Goal: Find specific page/section: Find specific page/section

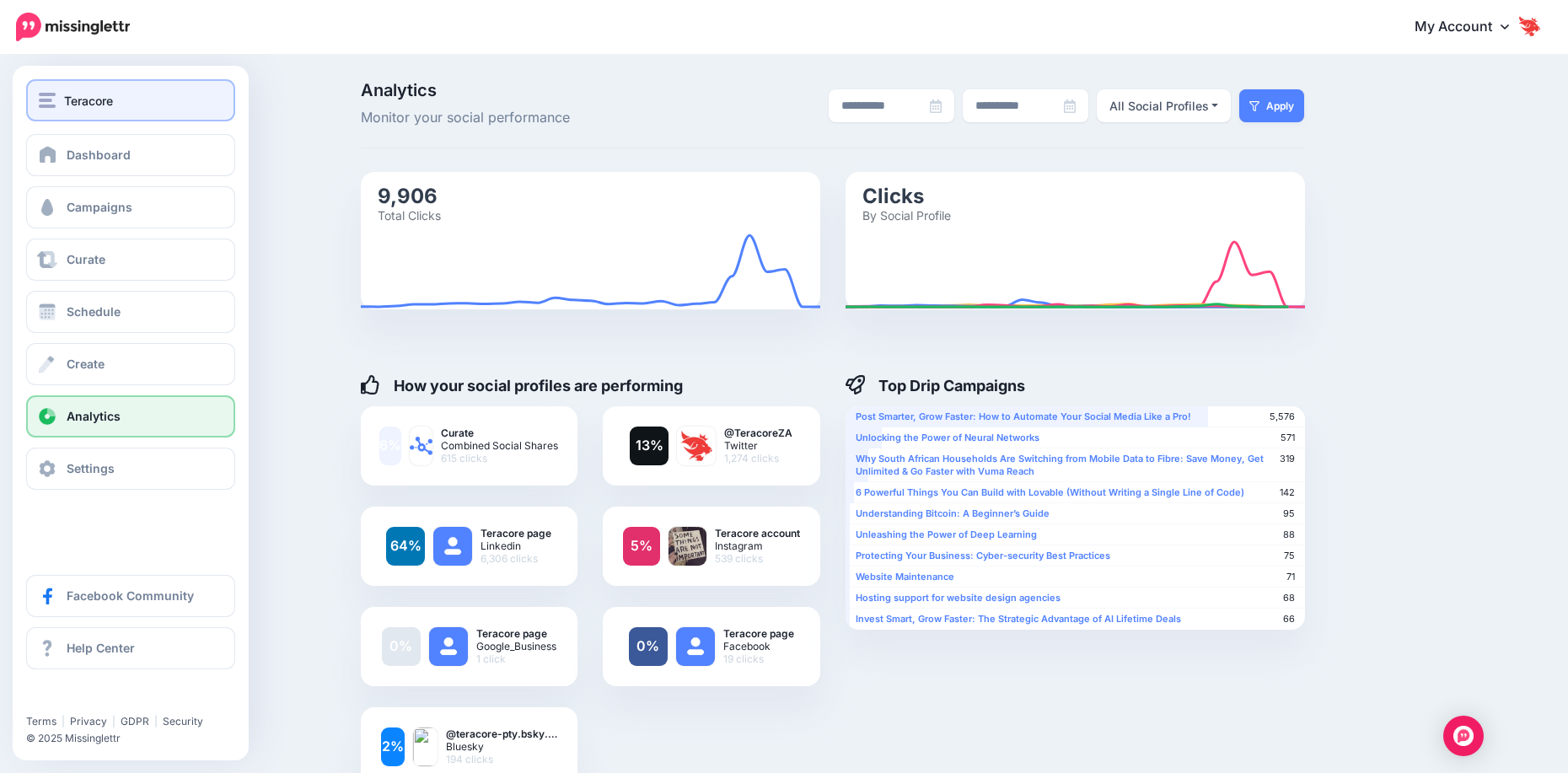
click at [66, 104] on span "Teracore" at bounding box center [87, 101] width 48 height 19
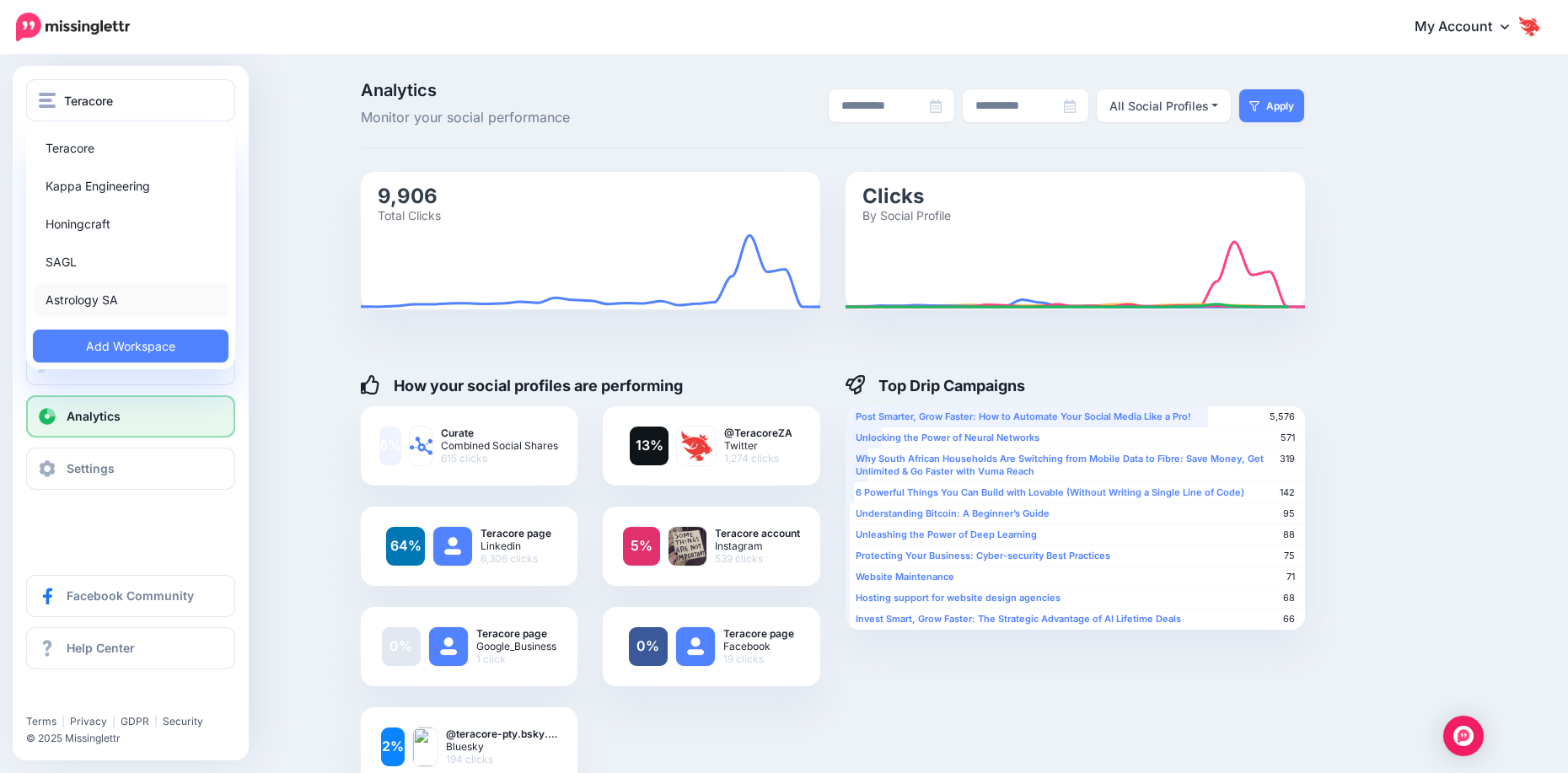
click at [104, 302] on link "Astrology SA" at bounding box center [131, 299] width 196 height 33
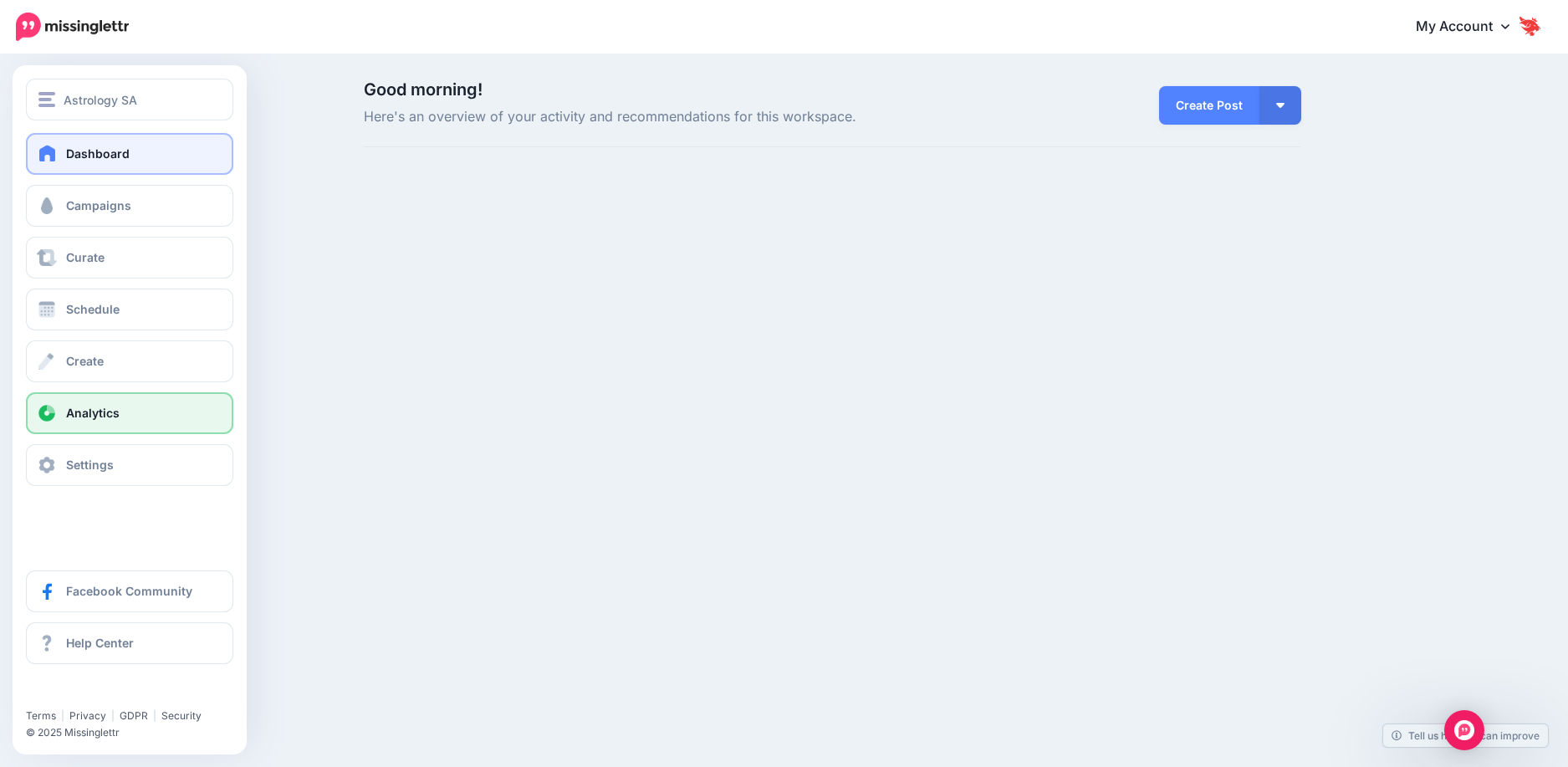
click at [72, 416] on span "Analytics" at bounding box center [92, 412] width 54 height 14
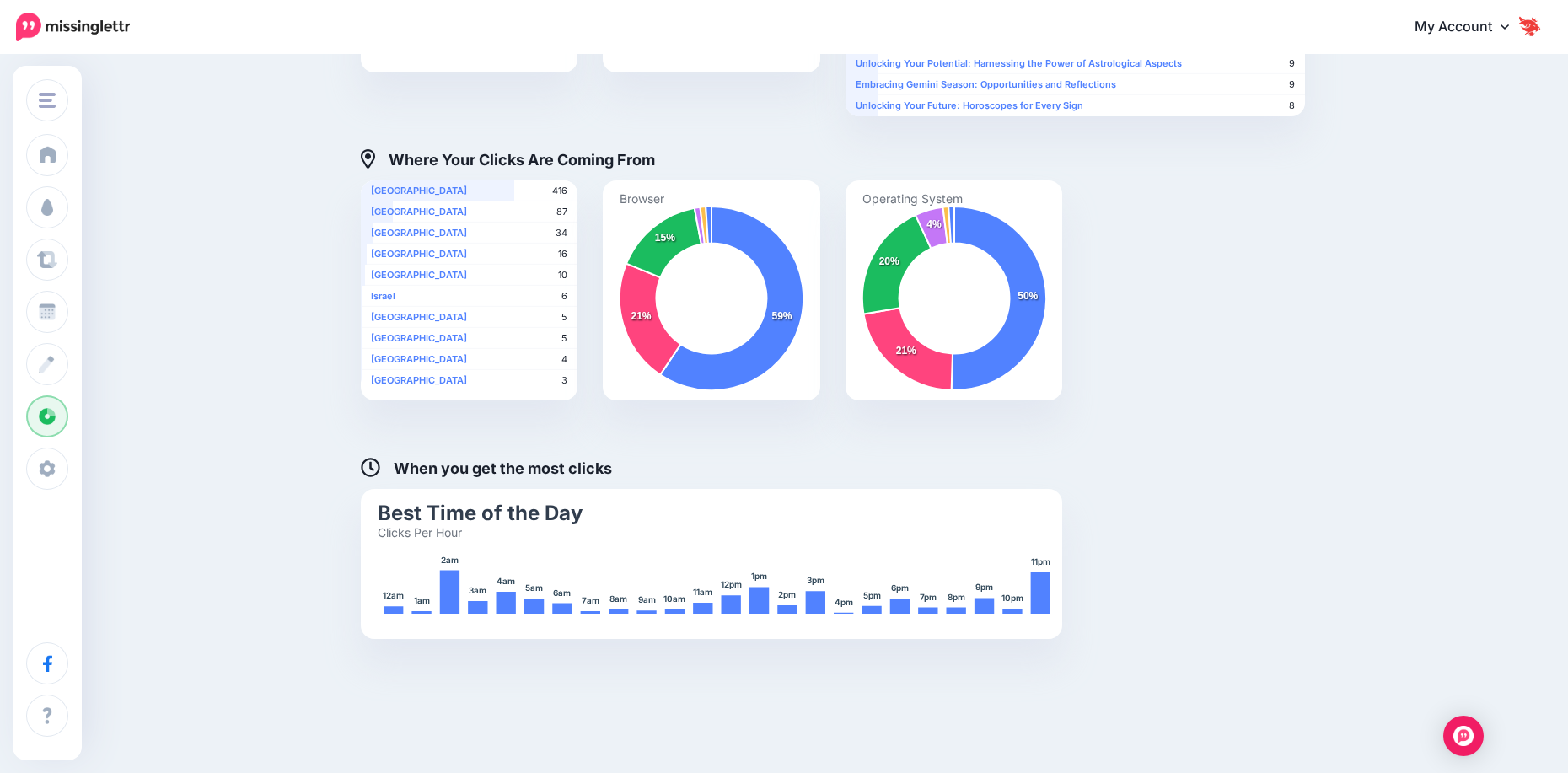
scroll to position [549, 0]
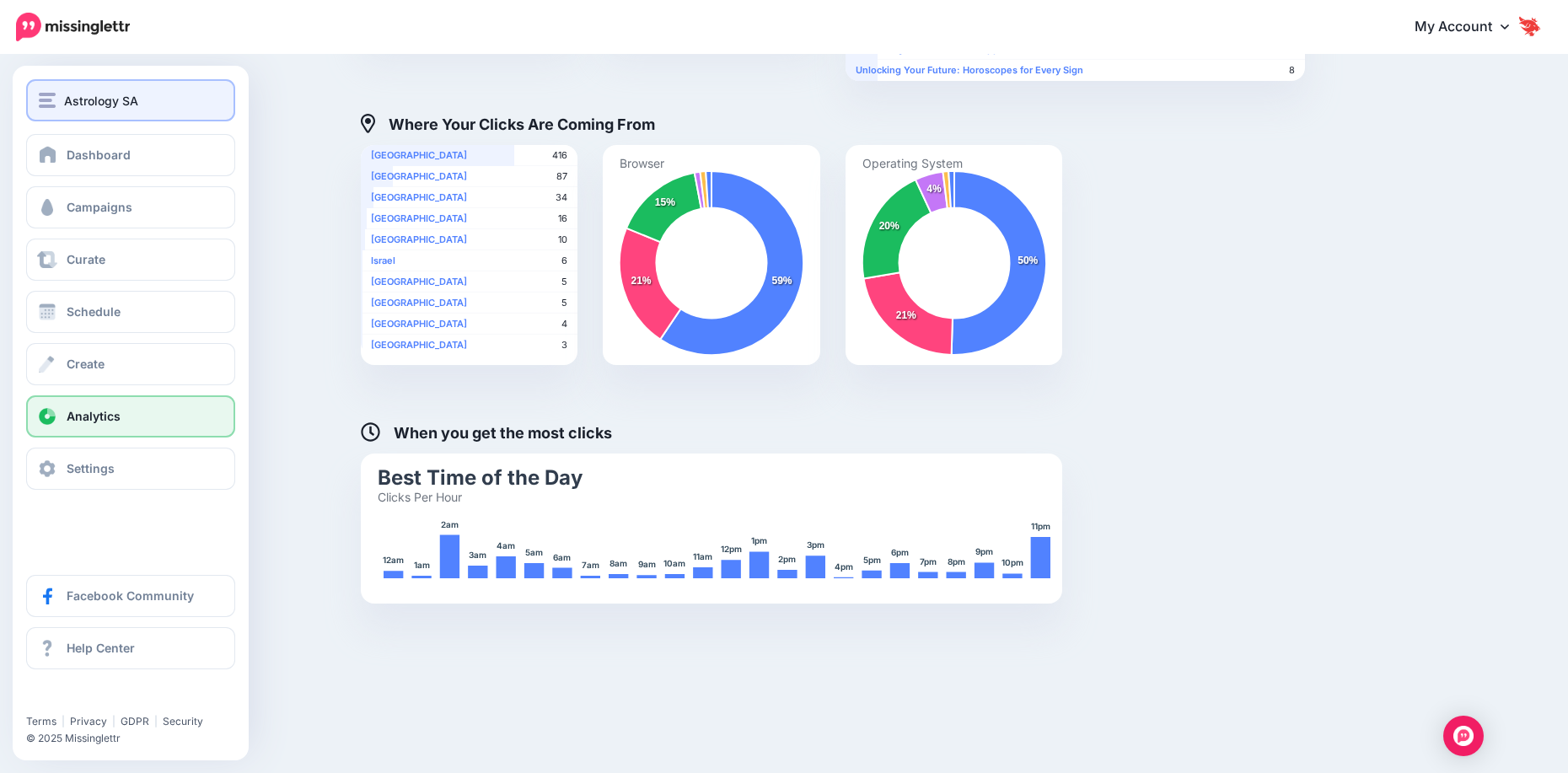
click at [75, 96] on span "Astrology SA" at bounding box center [101, 101] width 74 height 19
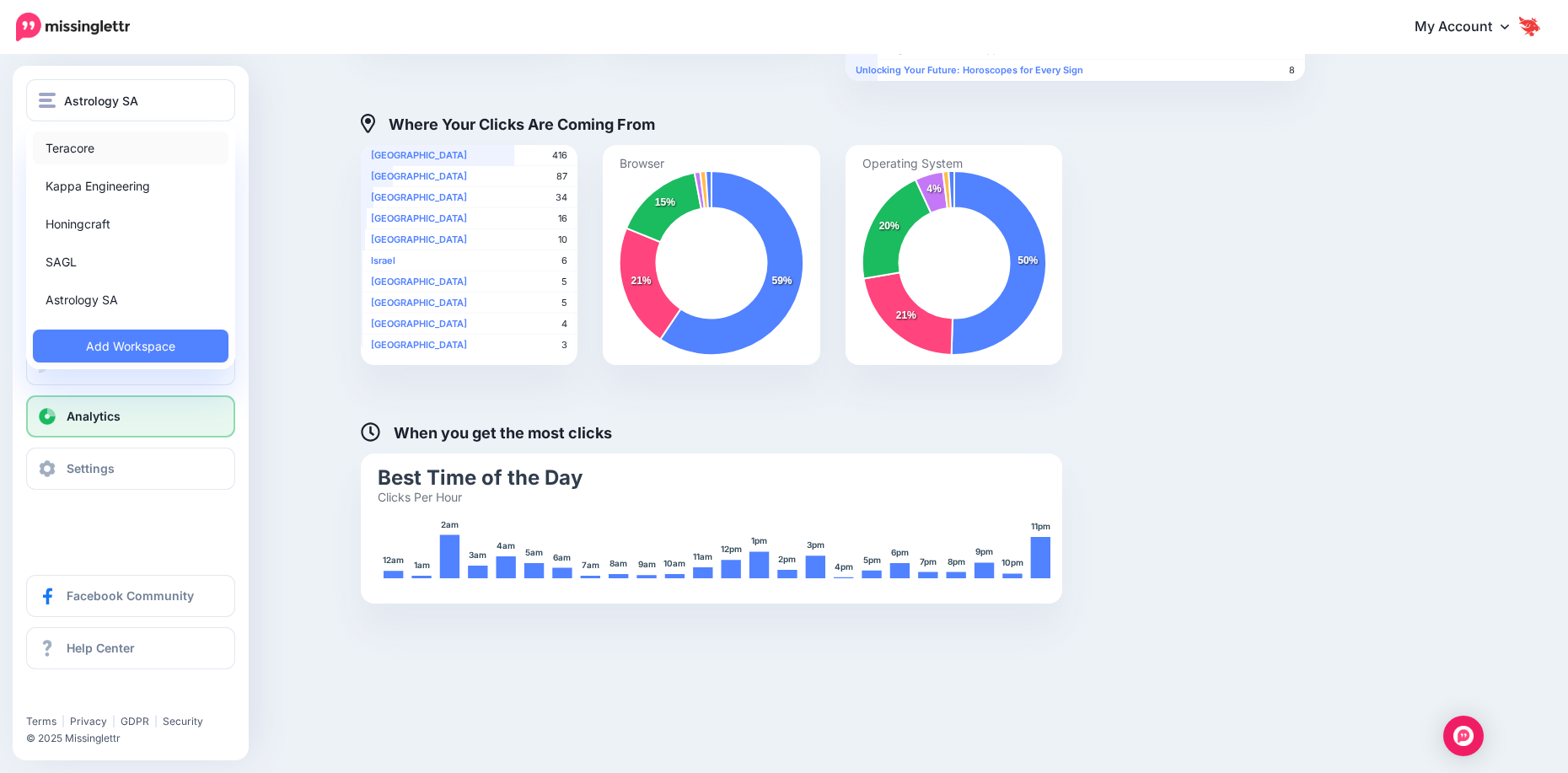
click at [67, 148] on link "Teracore" at bounding box center [131, 147] width 196 height 33
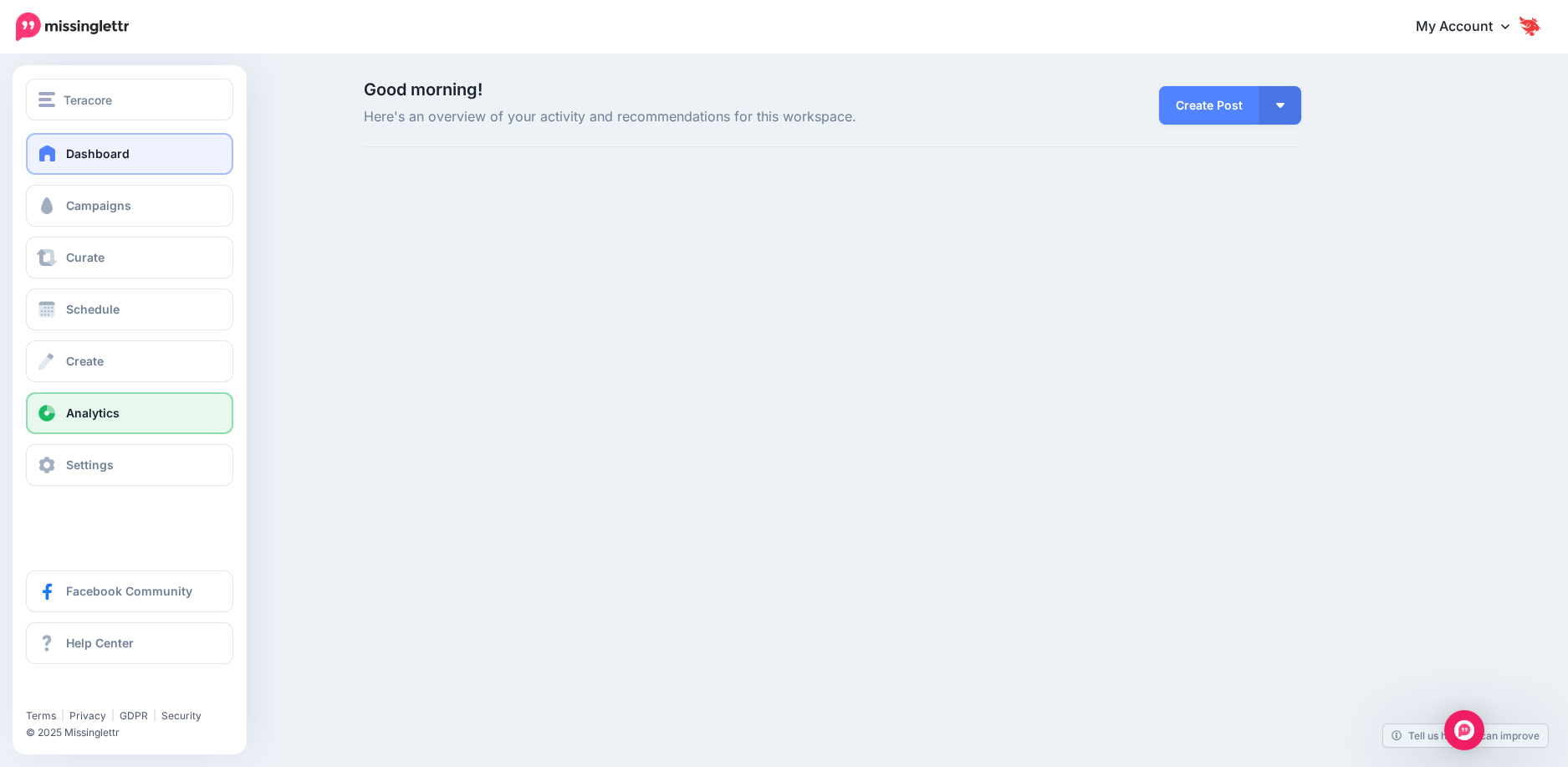
click at [55, 423] on link "Analytics" at bounding box center [130, 413] width 207 height 41
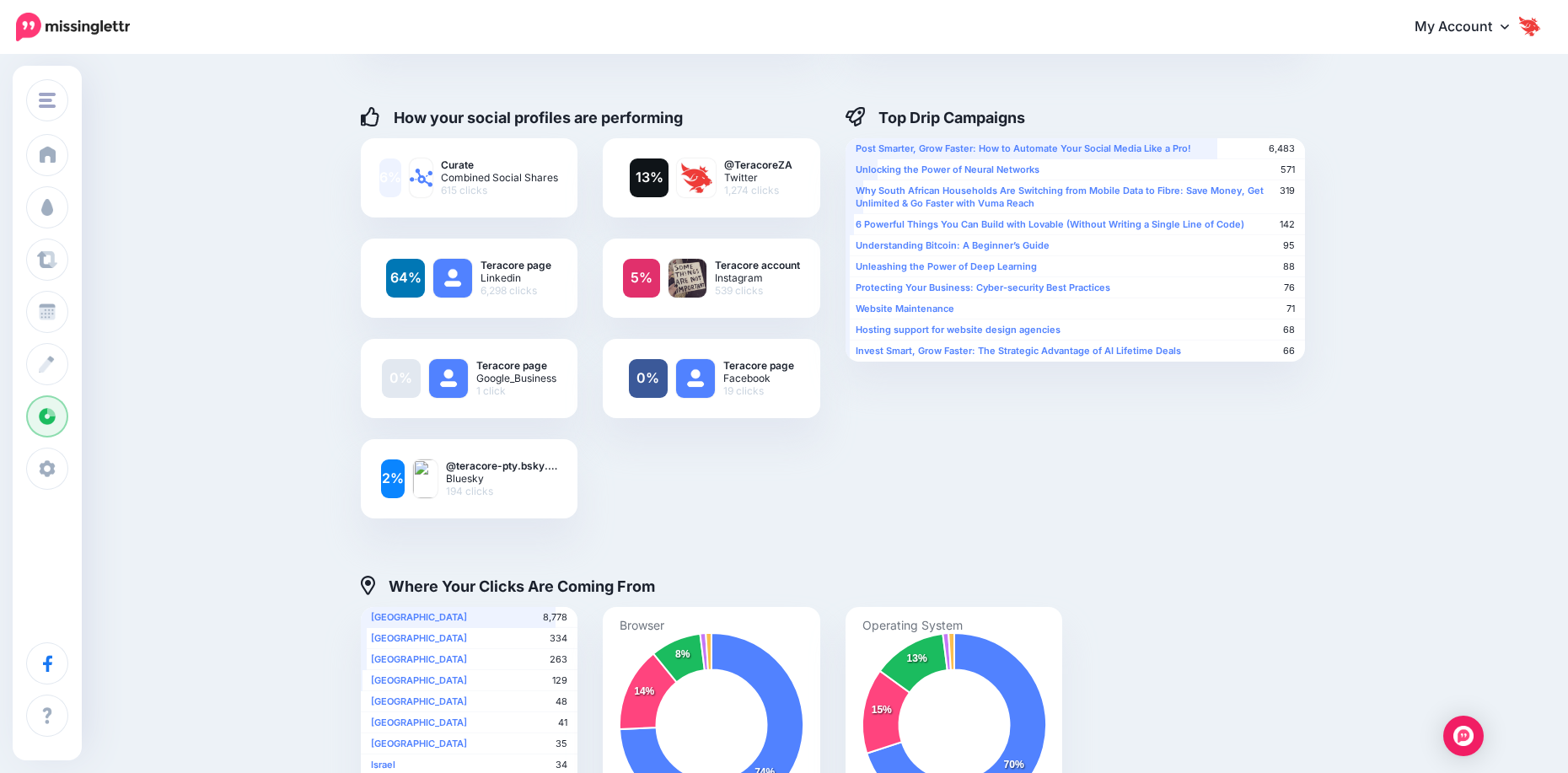
scroll to position [140, 0]
